Goal: Navigation & Orientation: Find specific page/section

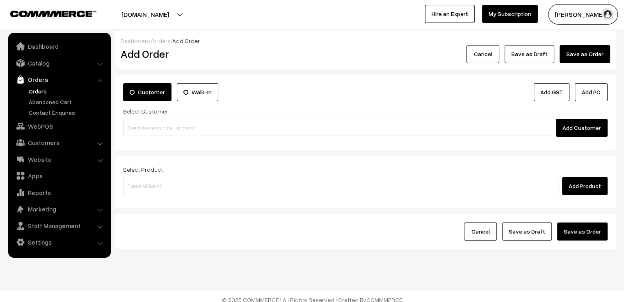
click at [42, 89] on link "Orders" at bounding box center [67, 91] width 81 height 9
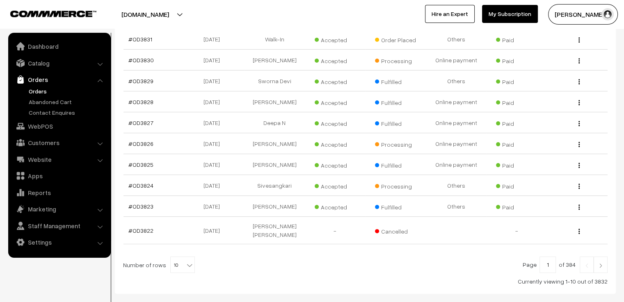
scroll to position [193, 0]
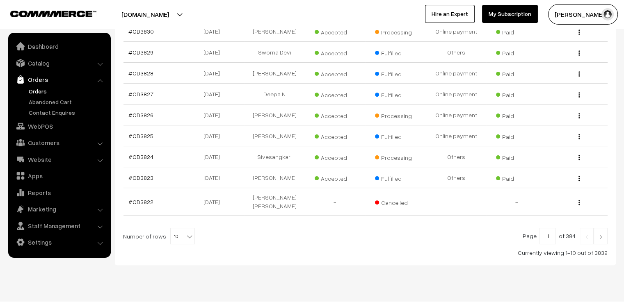
click at [186, 233] on b at bounding box center [190, 237] width 8 height 8
select select "40"
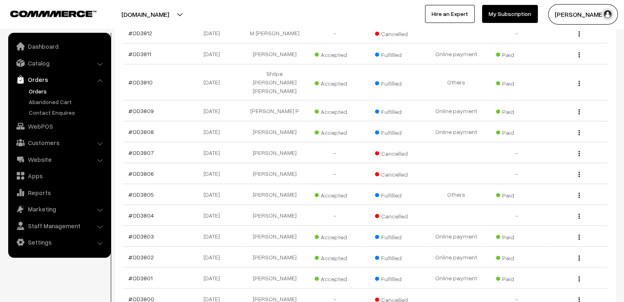
scroll to position [616, 0]
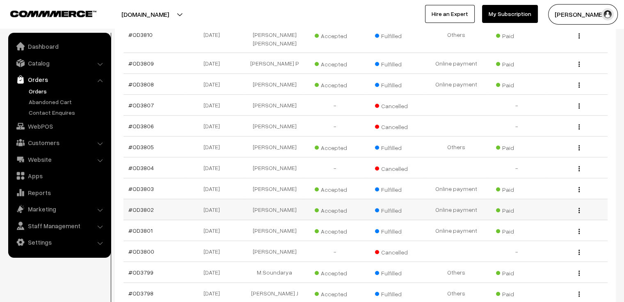
scroll to position [581, 0]
